Goal: Information Seeking & Learning: Learn about a topic

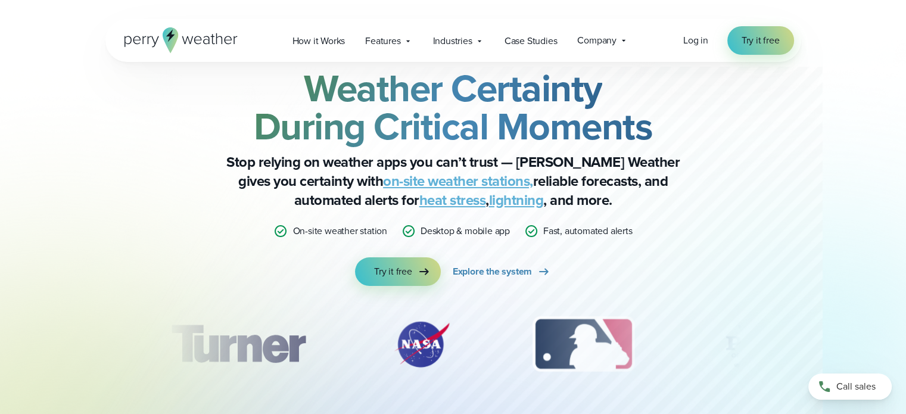
scroll to position [119, 0]
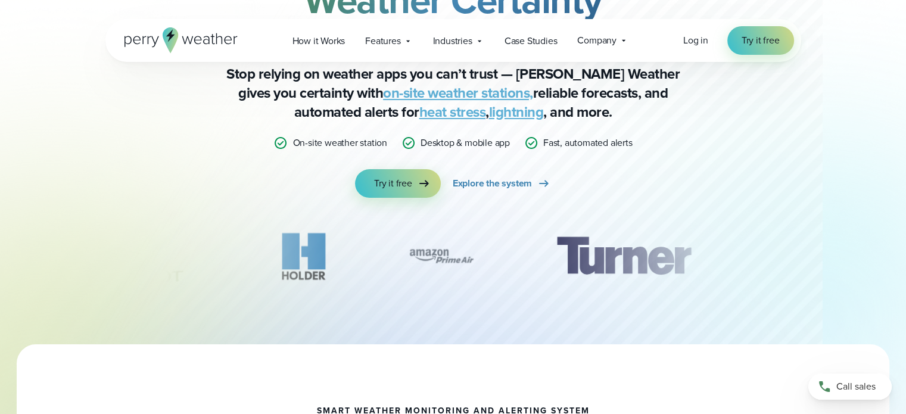
click at [433, 92] on link "on-site weather stations," at bounding box center [458, 92] width 150 height 21
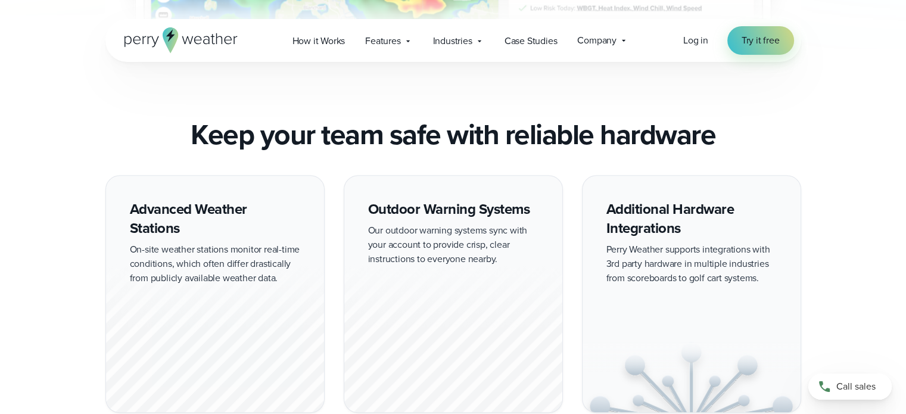
scroll to position [1072, 0]
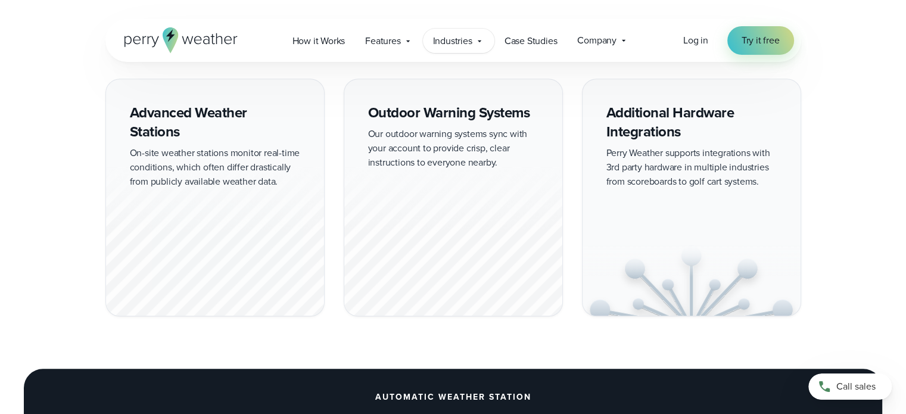
click at [465, 44] on span "Industries" at bounding box center [452, 41] width 39 height 14
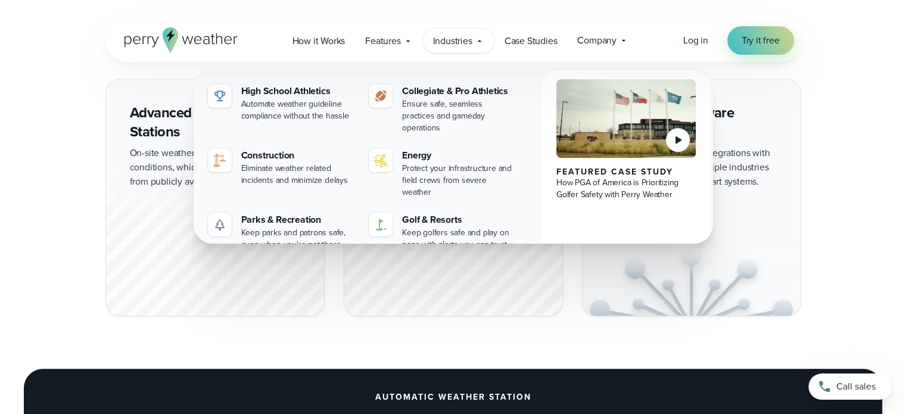
click at [59, 153] on div "Advanced Weather Stations On-site weather stations monitor real-time conditions…" at bounding box center [453, 198] width 858 height 238
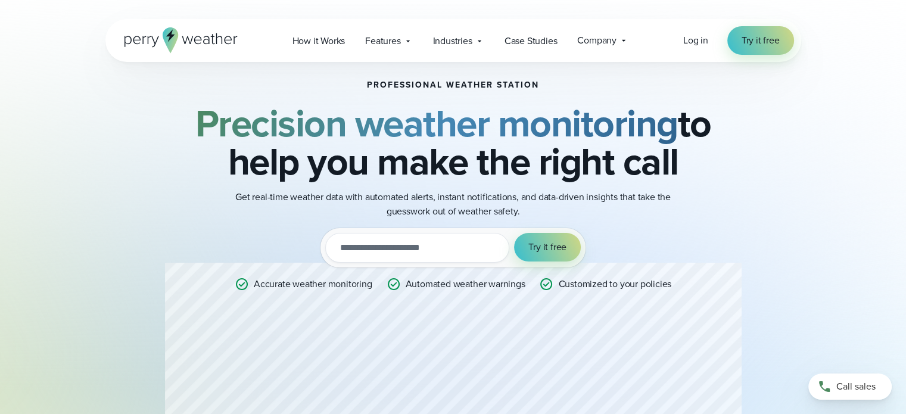
scroll to position [0, 0]
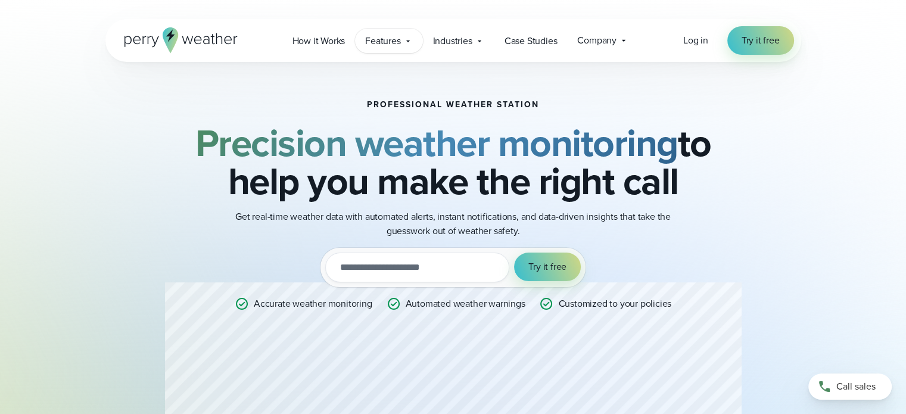
click at [383, 40] on span "Features" at bounding box center [382, 41] width 35 height 14
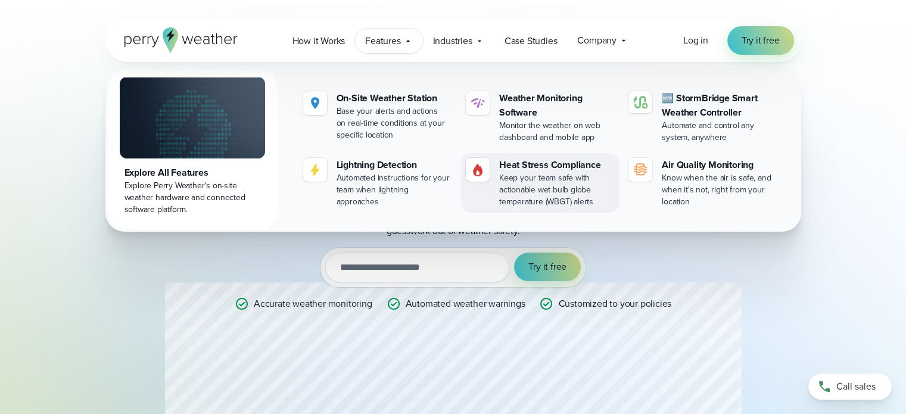
click at [538, 171] on div "Heat Stress Compliance" at bounding box center [556, 165] width 115 height 14
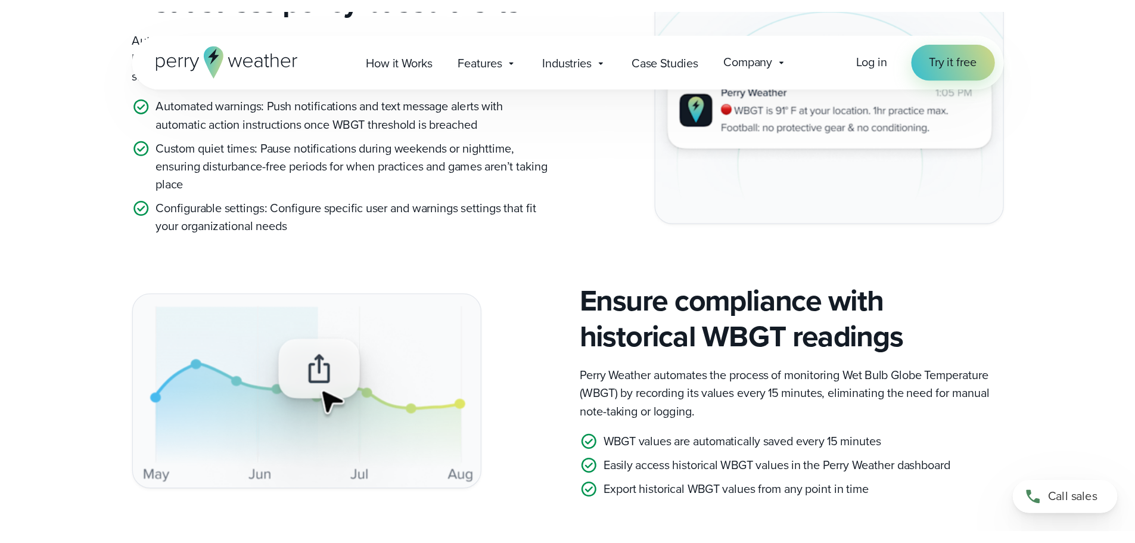
scroll to position [1668, 0]
